Goal: Information Seeking & Learning: Learn about a topic

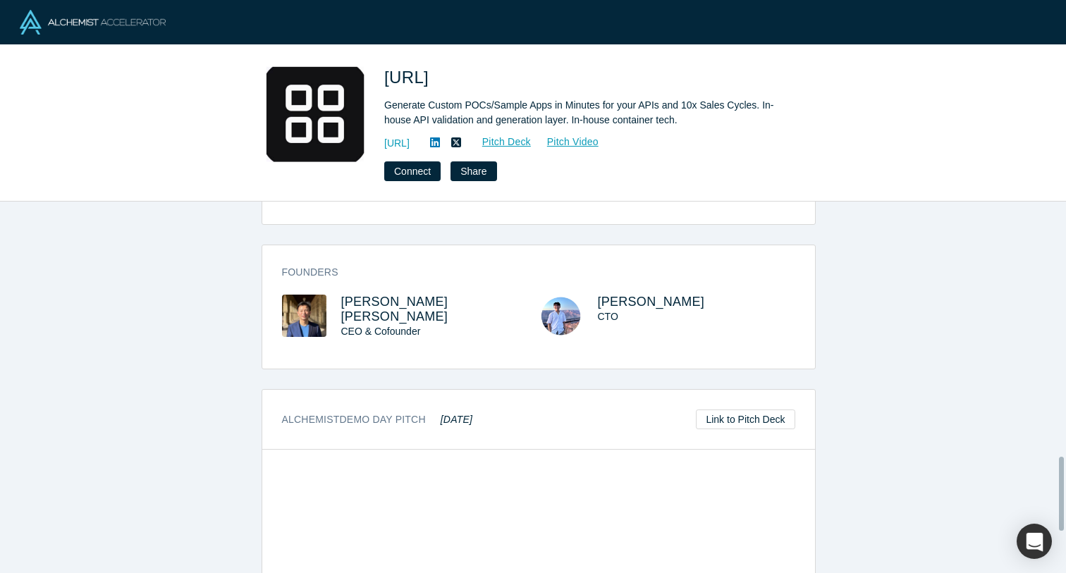
scroll to position [1269, 0]
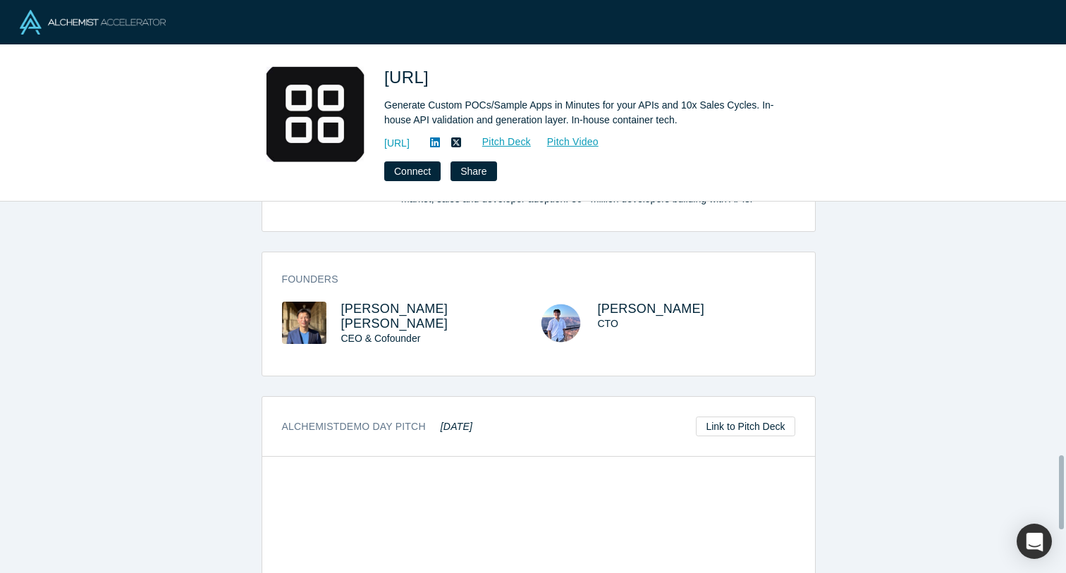
click at [345, 276] on h3 "Founders" at bounding box center [528, 279] width 493 height 15
drag, startPoint x: 331, startPoint y: 296, endPoint x: 425, endPoint y: 312, distance: 95.1
click at [425, 312] on div "Founders [PERSON_NAME] [PERSON_NAME] CEO & Cofounder [PERSON_NAME]" at bounding box center [538, 318] width 553 height 113
copy span "[PERSON_NAME] [PERSON_NAME]"
drag, startPoint x: 589, startPoint y: 300, endPoint x: 663, endPoint y: 308, distance: 75.2
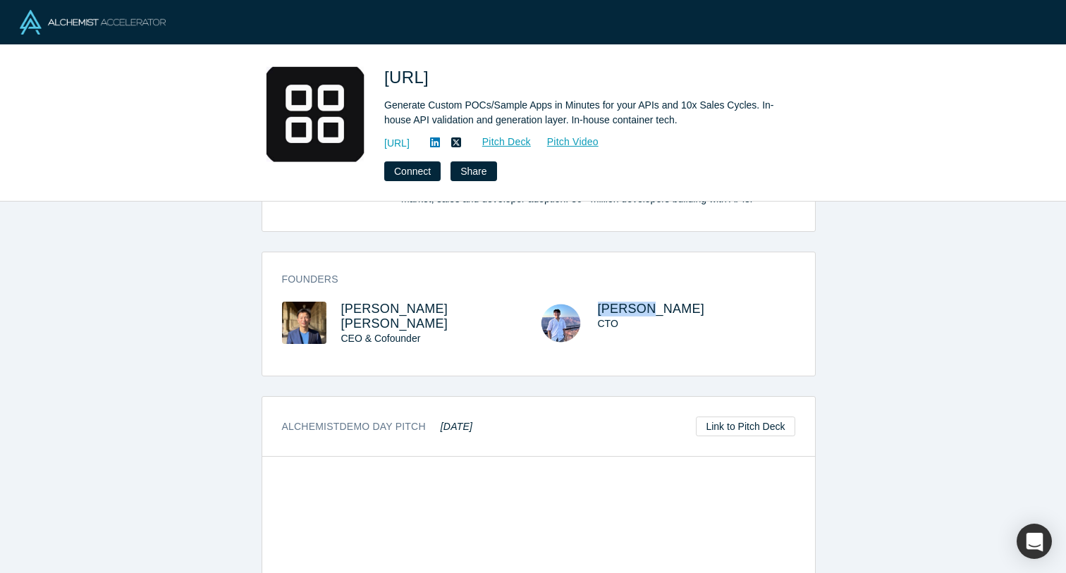
click at [663, 308] on div "Founders [PERSON_NAME] [PERSON_NAME] CEO & Cofounder [PERSON_NAME]" at bounding box center [538, 318] width 553 height 113
copy span "[PERSON_NAME]"
click at [434, 82] on span "[URL]" at bounding box center [408, 77] width 49 height 19
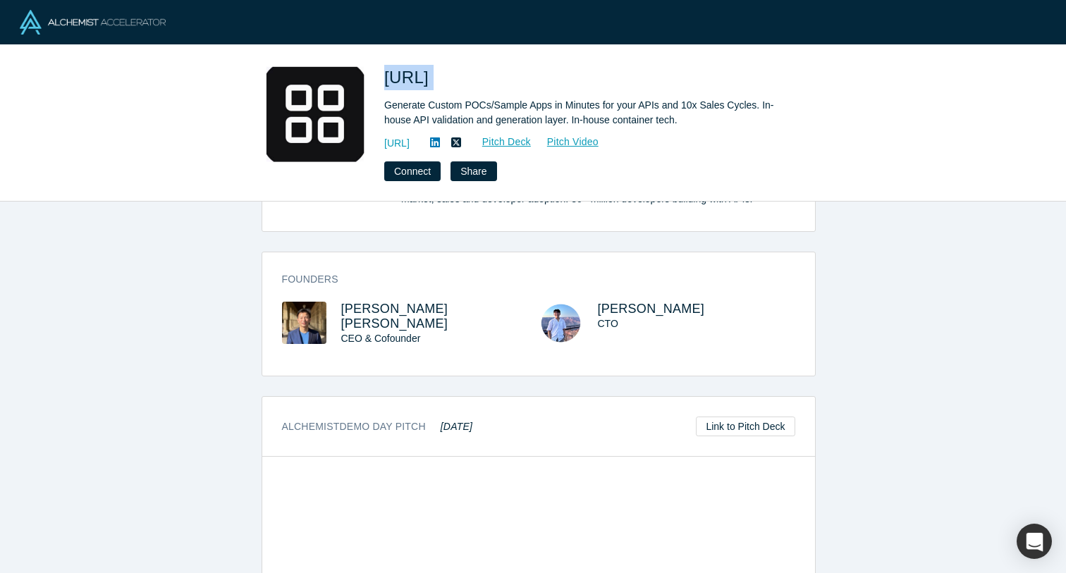
click at [434, 82] on span "[URL]" at bounding box center [408, 77] width 49 height 19
copy span "[URL]"
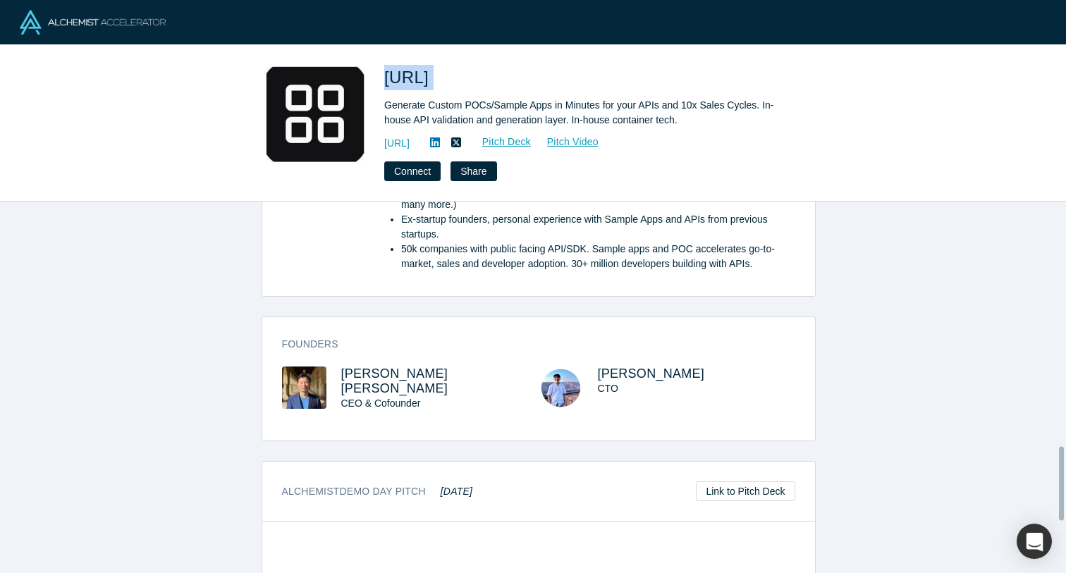
scroll to position [1193, 0]
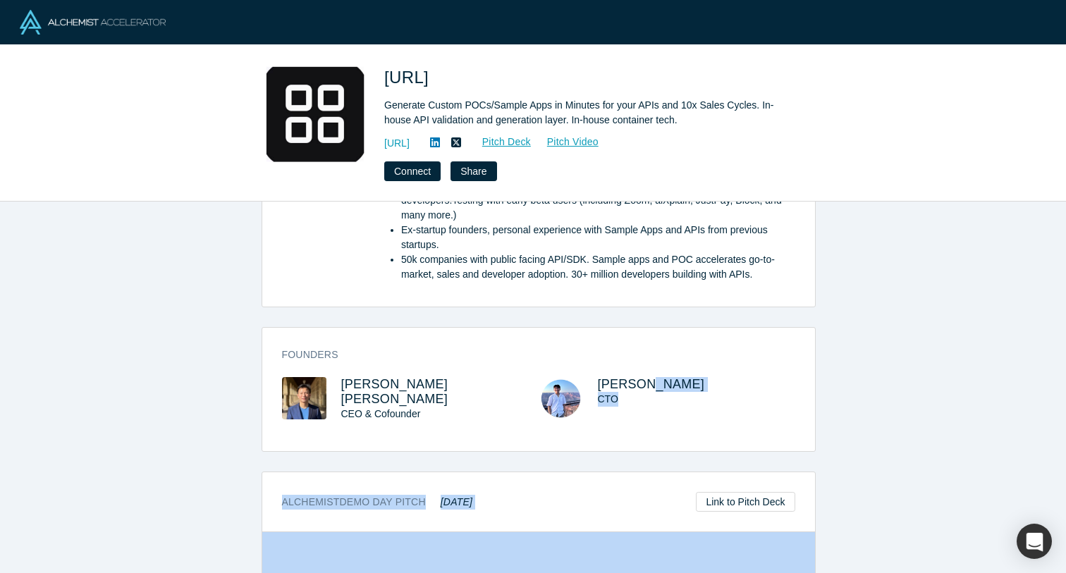
drag, startPoint x: 658, startPoint y: 464, endPoint x: 658, endPoint y: 362, distance: 102.2
click at [658, 362] on div "overview Description We’re building the Postman for Sample Apps , enabling comp…" at bounding box center [538, 393] width 1076 height 382
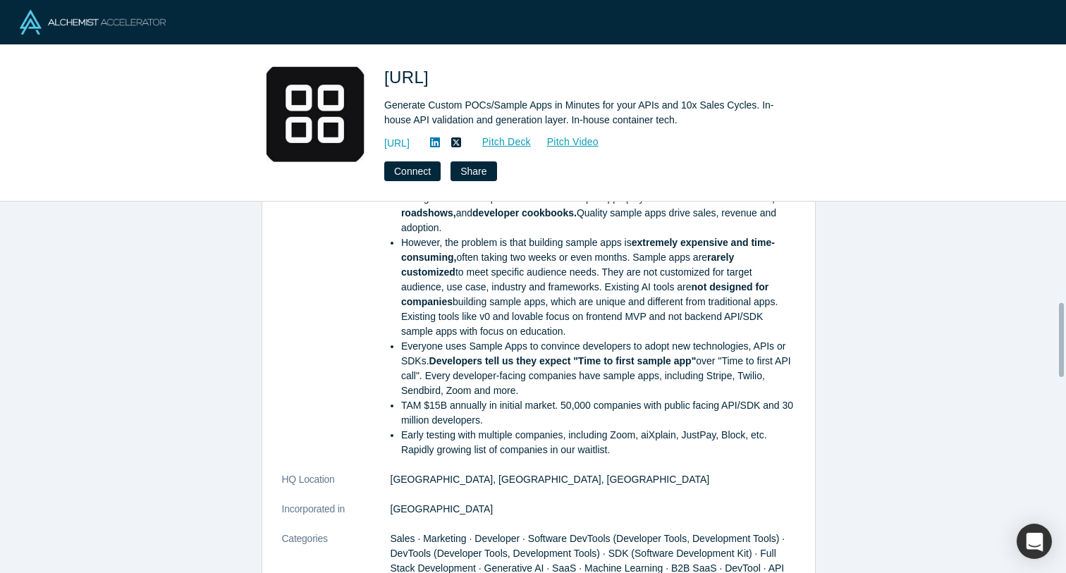
scroll to position [499, 0]
drag, startPoint x: 384, startPoint y: 481, endPoint x: 501, endPoint y: 471, distance: 116.7
click at [501, 471] on dl "Description We’re building the Postman for Sample Apps , enabling companies to …" at bounding box center [538, 381] width 513 height 1219
copy dl "[GEOGRAPHIC_DATA], [GEOGRAPHIC_DATA], [GEOGRAPHIC_DATA]"
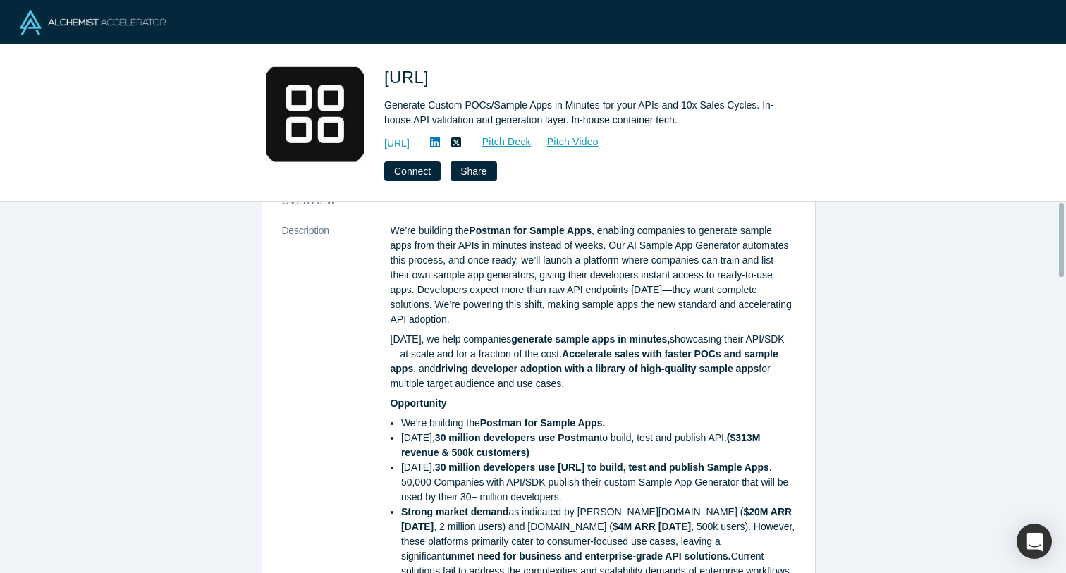
scroll to position [0, 0]
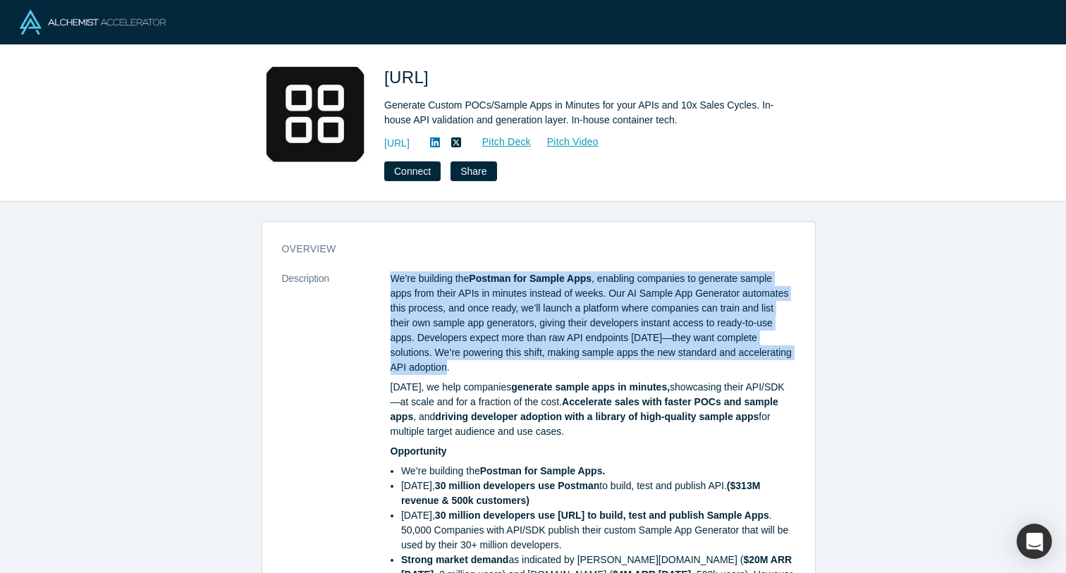
drag, startPoint x: 462, startPoint y: 367, endPoint x: 377, endPoint y: 277, distance: 123.7
copy dl "We’re building the Postman for Sample Apps , enabling companies to generate sam…"
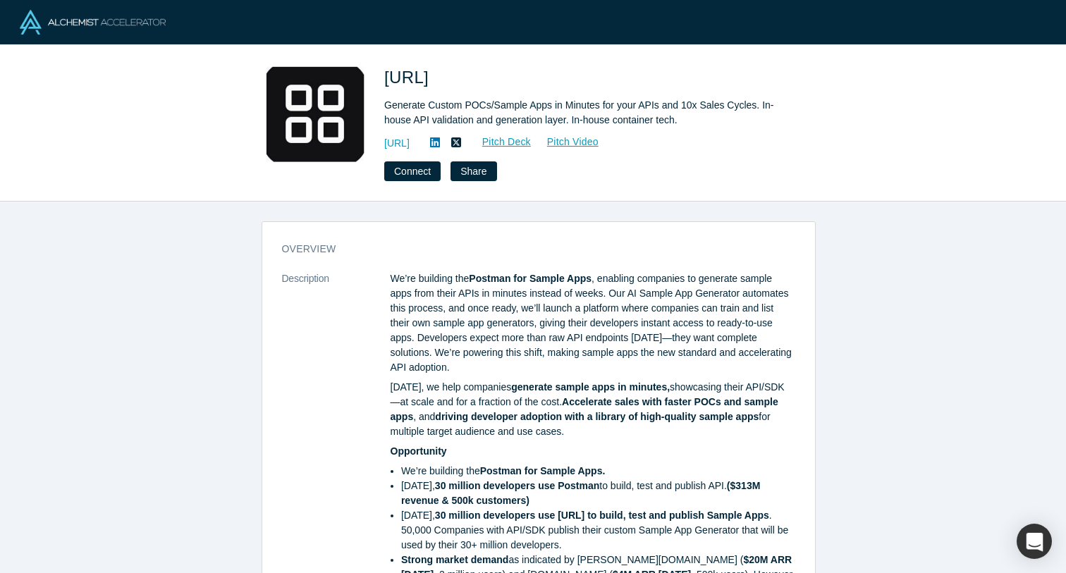
click at [80, 82] on div "[URL] Generate Custom POCs/Sample Apps in Minutes for your APIs and 10x Sales C…" at bounding box center [533, 123] width 1066 height 156
click at [599, 140] on link "Pitch Video" at bounding box center [566, 142] width 68 height 16
click at [532, 137] on link "Pitch Deck" at bounding box center [499, 142] width 65 height 16
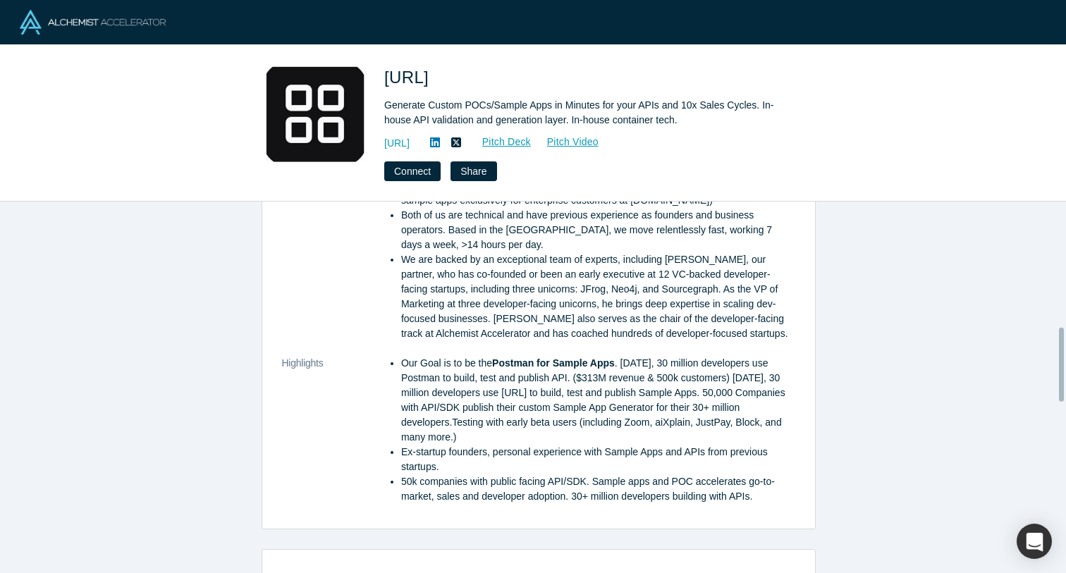
scroll to position [1312, 0]
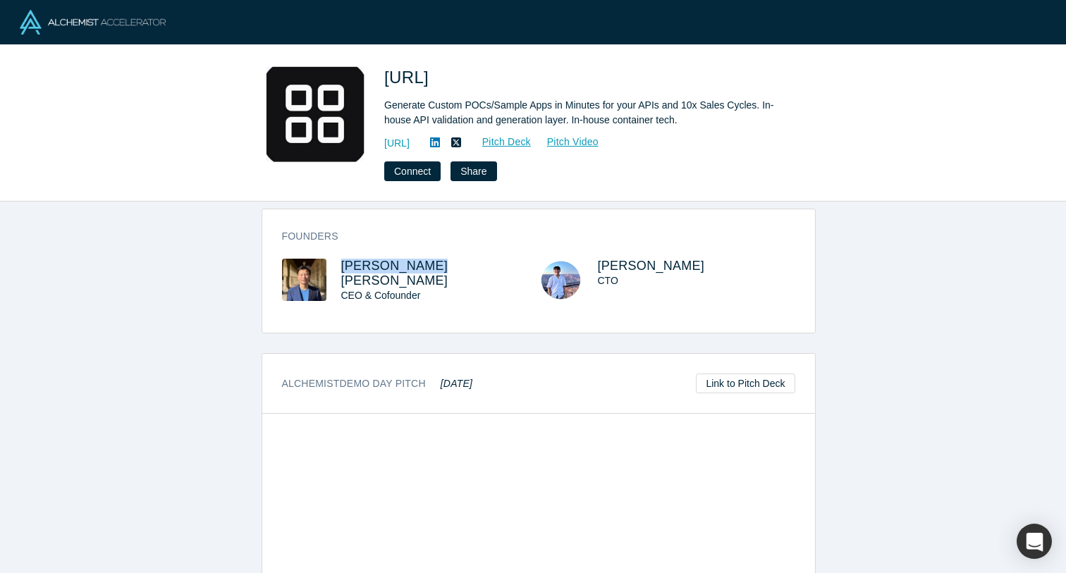
copy span "[PERSON_NAME] [PERSON_NAME]"
drag, startPoint x: 335, startPoint y: 265, endPoint x: 417, endPoint y: 263, distance: 81.8
click at [417, 263] on div "[PERSON_NAME] [PERSON_NAME] CEO & Cofounder" at bounding box center [410, 291] width 257 height 64
copy div "[PERSON_NAME]"
drag, startPoint x: 581, startPoint y: 253, endPoint x: 641, endPoint y: 260, distance: 61.0
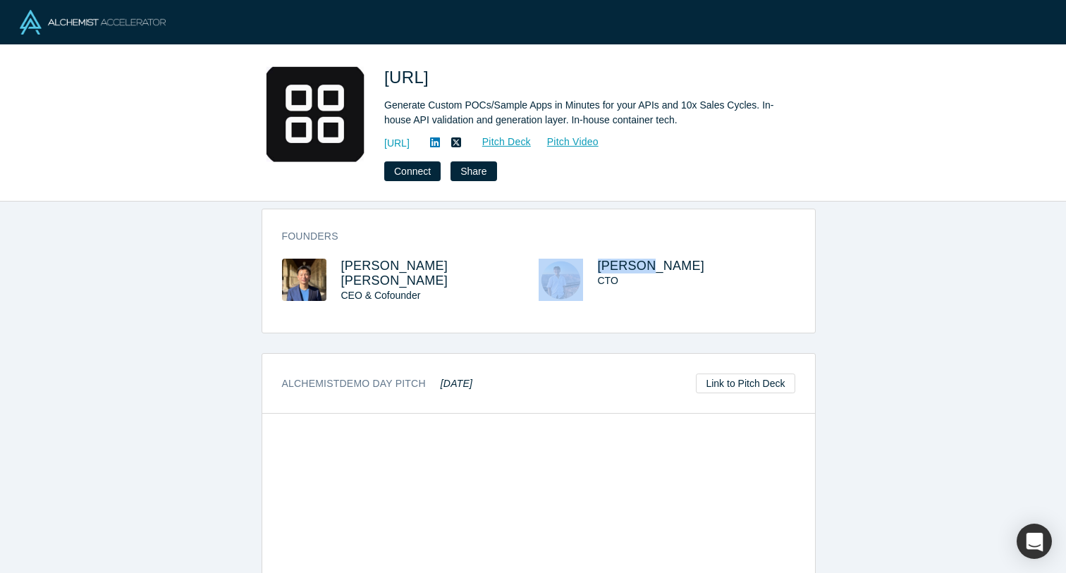
click at [641, 260] on div "Founders [PERSON_NAME] [PERSON_NAME] CEO & Cofounder [PERSON_NAME]" at bounding box center [538, 275] width 553 height 113
click at [434, 78] on span "[URL]" at bounding box center [408, 77] width 49 height 19
copy span "[URL]"
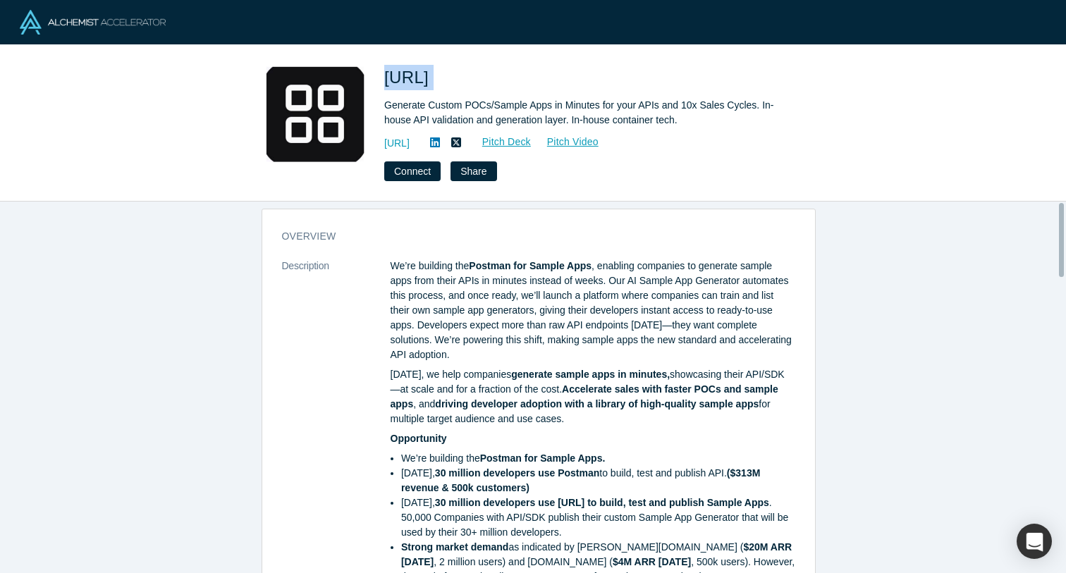
scroll to position [0, 0]
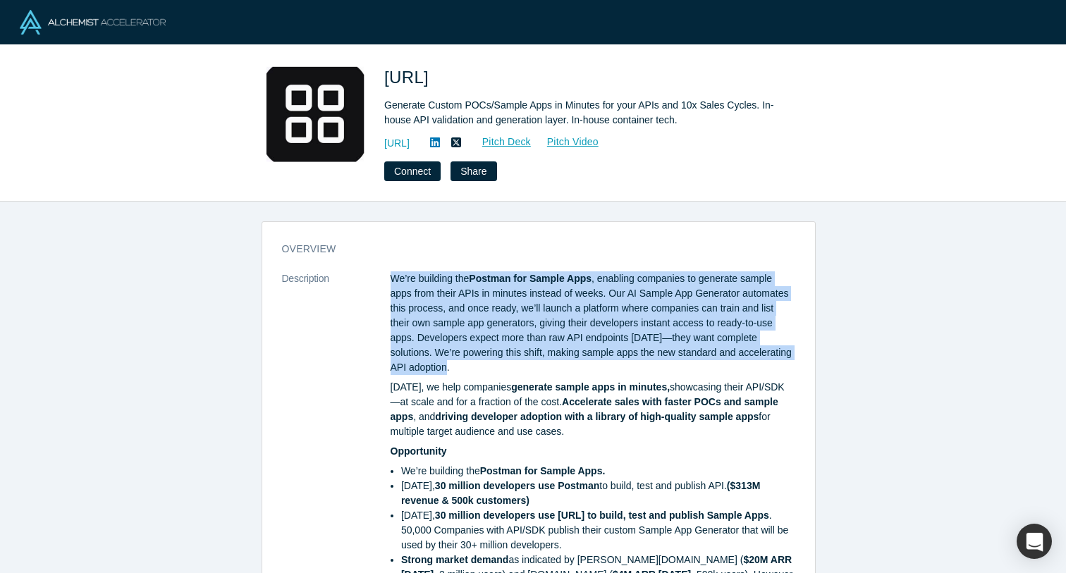
copy dl "We’re building the Postman for Sample Apps , enabling companies to generate sam…"
drag, startPoint x: 378, startPoint y: 277, endPoint x: 450, endPoint y: 367, distance: 115.4
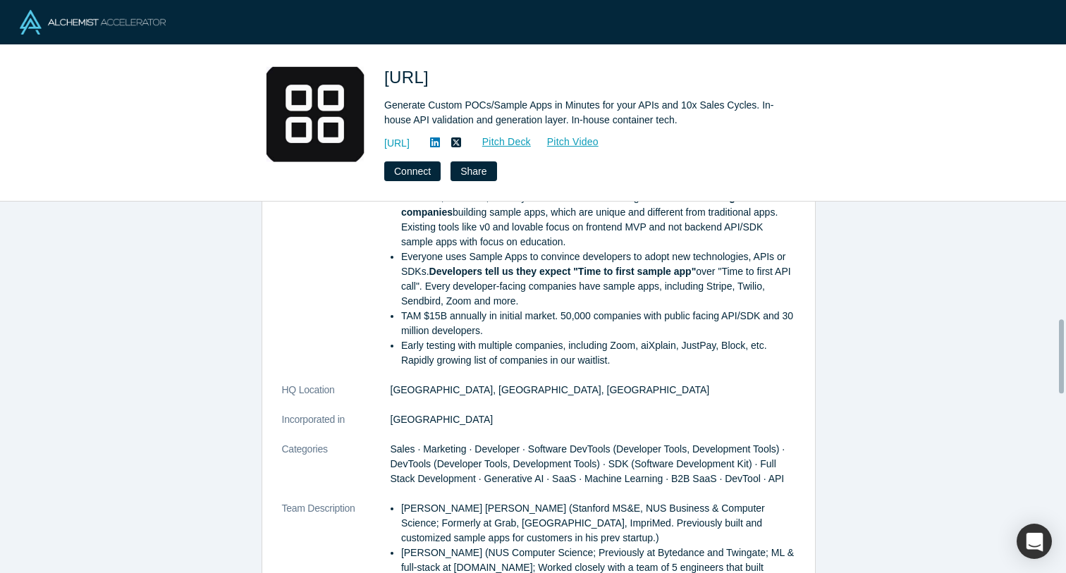
scroll to position [592, 0]
